Goal: Transaction & Acquisition: Purchase product/service

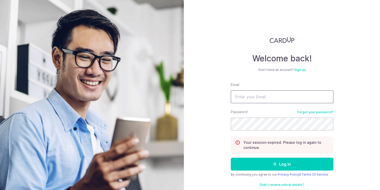
click at [249, 92] on input "Email" at bounding box center [282, 96] width 103 height 13
type input "[EMAIL_ADDRESS][DOMAIN_NAME]"
click at [231, 157] on button "Log in" at bounding box center [282, 163] width 103 height 13
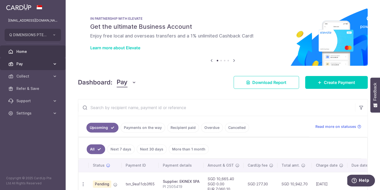
click at [49, 64] on span "Pay" at bounding box center [33, 63] width 34 height 5
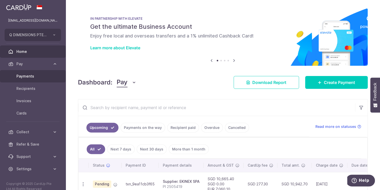
click at [35, 74] on span "Payments" at bounding box center [33, 76] width 34 height 5
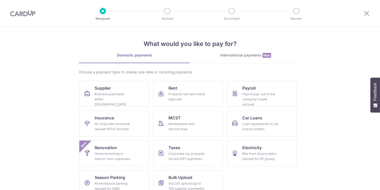
click at [241, 59] on link "International payments New" at bounding box center [245, 58] width 111 height 11
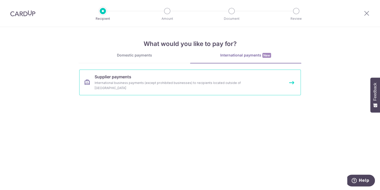
click at [104, 77] on span "Supplier payments" at bounding box center [113, 77] width 37 height 6
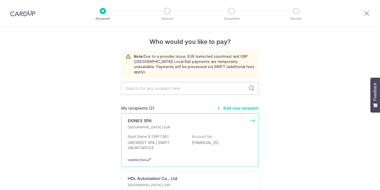
click at [137, 134] on p "Bank Name & SWIFT/BIC:" at bounding box center [149, 136] width 42 height 5
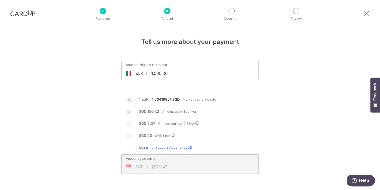
click at [168, 71] on input "1,000.00" at bounding box center [161, 73] width 79 height 12
drag, startPoint x: 168, startPoint y: 71, endPoint x: 150, endPoint y: 74, distance: 18.4
click at [150, 74] on input "1,000.00" at bounding box center [161, 73] width 79 height 12
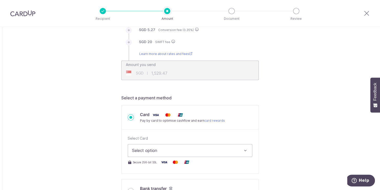
scroll to position [26, 0]
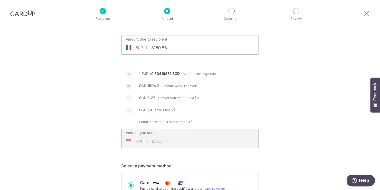
type input "3,150.86"
type input "4,776.19"
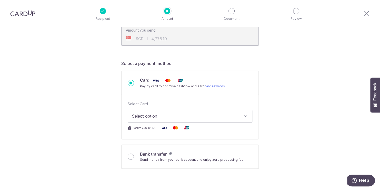
scroll to position [128, 0]
click at [161, 115] on span "Select option" at bounding box center [185, 116] width 107 height 6
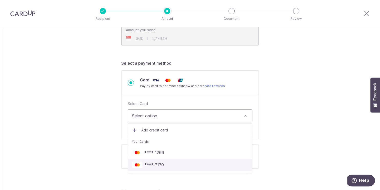
click at [159, 164] on span "**** 7179" at bounding box center [153, 165] width 19 height 6
type input "3,150.86"
type input "4,776.00"
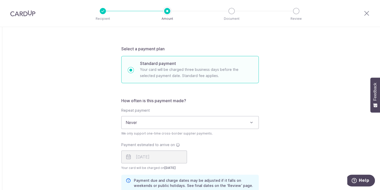
scroll to position [282, 0]
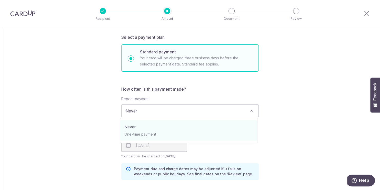
click at [168, 112] on span "Never" at bounding box center [190, 111] width 137 height 12
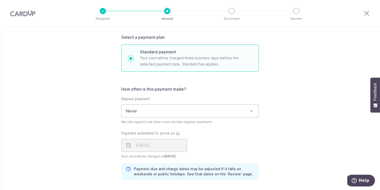
click at [168, 112] on span "Never" at bounding box center [190, 111] width 137 height 12
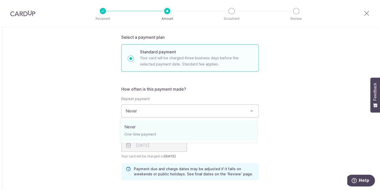
click at [168, 112] on span "Never" at bounding box center [190, 111] width 137 height 12
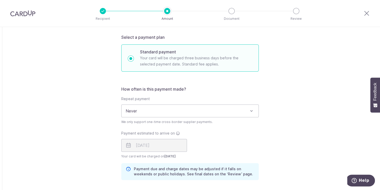
click at [168, 112] on span "Never" at bounding box center [190, 111] width 137 height 12
click at [140, 96] on label "Repeat payment" at bounding box center [135, 98] width 28 height 5
click at [134, 97] on label "Repeat payment" at bounding box center [135, 98] width 28 height 5
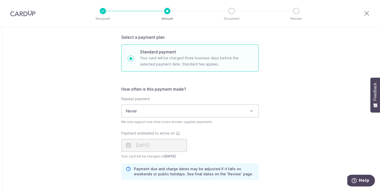
click at [134, 97] on label "Repeat payment" at bounding box center [135, 98] width 28 height 5
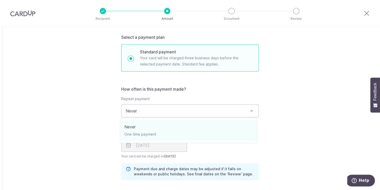
click at [139, 112] on span "Never" at bounding box center [190, 111] width 137 height 12
click at [151, 111] on span "Never" at bounding box center [190, 111] width 137 height 12
click at [155, 112] on span "Never" at bounding box center [190, 111] width 137 height 12
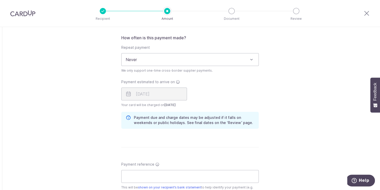
scroll to position [308, 0]
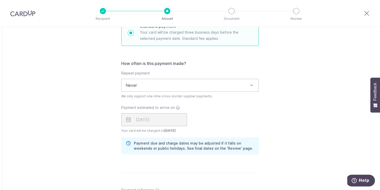
click at [152, 84] on span "Never" at bounding box center [190, 85] width 137 height 12
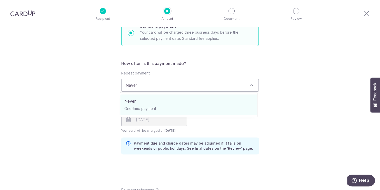
click at [152, 84] on span "Never" at bounding box center [190, 85] width 137 height 12
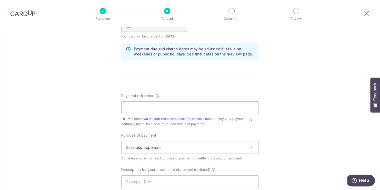
scroll to position [410, 0]
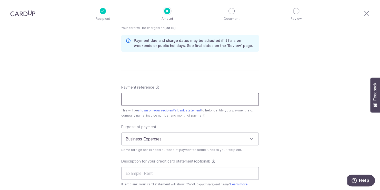
click at [133, 99] on input "Payment reference" at bounding box center [189, 99] width 137 height 13
type input "2"
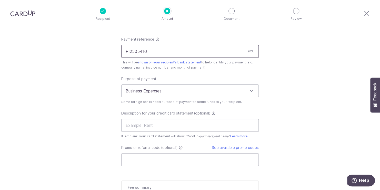
scroll to position [462, 0]
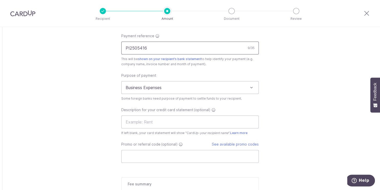
type input "PI2505416"
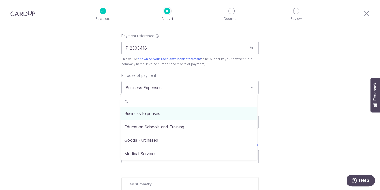
click at [168, 88] on span "Business Expenses" at bounding box center [190, 87] width 137 height 12
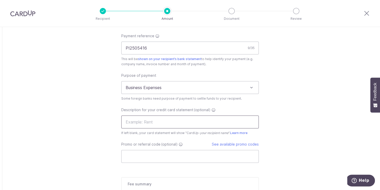
click at [142, 126] on input "text" at bounding box center [189, 121] width 137 height 13
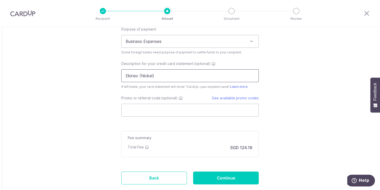
scroll to position [539, 0]
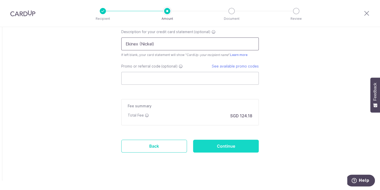
type input "Ekinex (Nickel)"
click at [215, 145] on input "Continue" at bounding box center [226, 145] width 66 height 13
type input "Create Schedule"
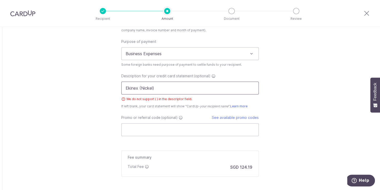
click at [140, 85] on input "Ekinex (Nickel)" at bounding box center [189, 88] width 137 height 13
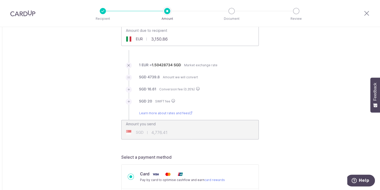
scroll to position [34, 0]
type input "Ekinex Nickel"
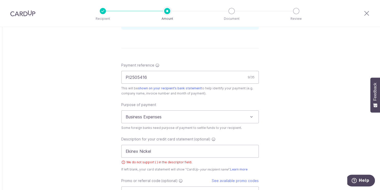
scroll to position [547, 0]
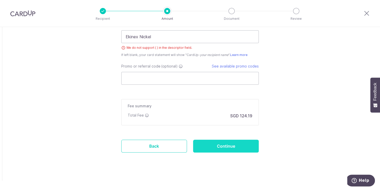
click at [217, 139] on input "Continue" at bounding box center [226, 145] width 66 height 13
type input "Create Schedule"
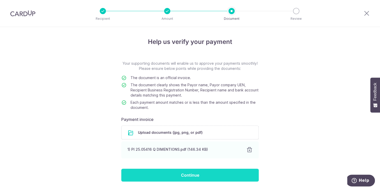
click at [189, 176] on input "Continue" at bounding box center [189, 174] width 137 height 13
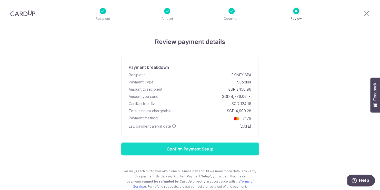
click at [194, 148] on input "Confirm Payment Setup" at bounding box center [189, 148] width 137 height 13
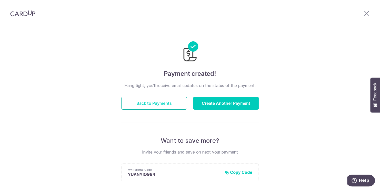
click at [151, 103] on button "Back to Payments" at bounding box center [154, 103] width 66 height 13
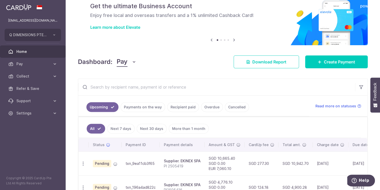
scroll to position [56, 0]
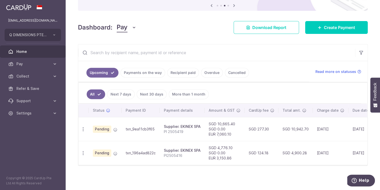
click at [190, 25] on div "Dashboard: Pay Pay Collect Download Report Download Report Create Payment" at bounding box center [223, 26] width 290 height 15
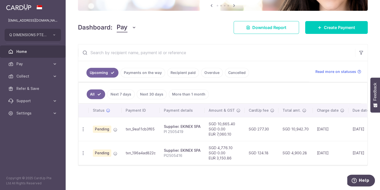
click at [133, 69] on link "Payments on the way" at bounding box center [143, 73] width 45 height 10
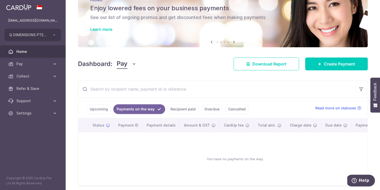
scroll to position [41, 0]
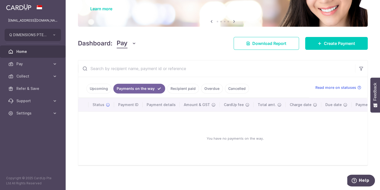
click at [91, 86] on link "Upcoming" at bounding box center [98, 89] width 25 height 10
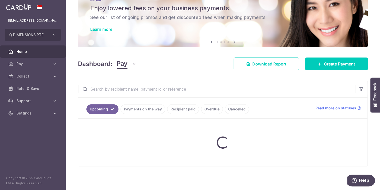
scroll to position [56, 0]
